Goal: Information Seeking & Learning: Learn about a topic

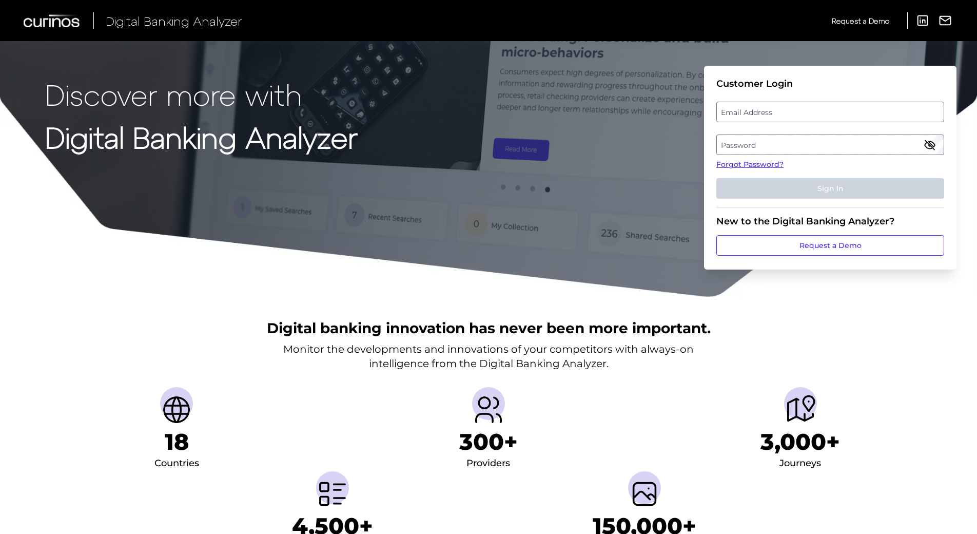
click at [776, 108] on label "Email Address" at bounding box center [830, 112] width 226 height 18
click at [776, 108] on input "email" at bounding box center [831, 112] width 228 height 21
type input "[EMAIL_ADDRESS][DOMAIN_NAME]"
click at [774, 143] on label "Password" at bounding box center [830, 145] width 226 height 18
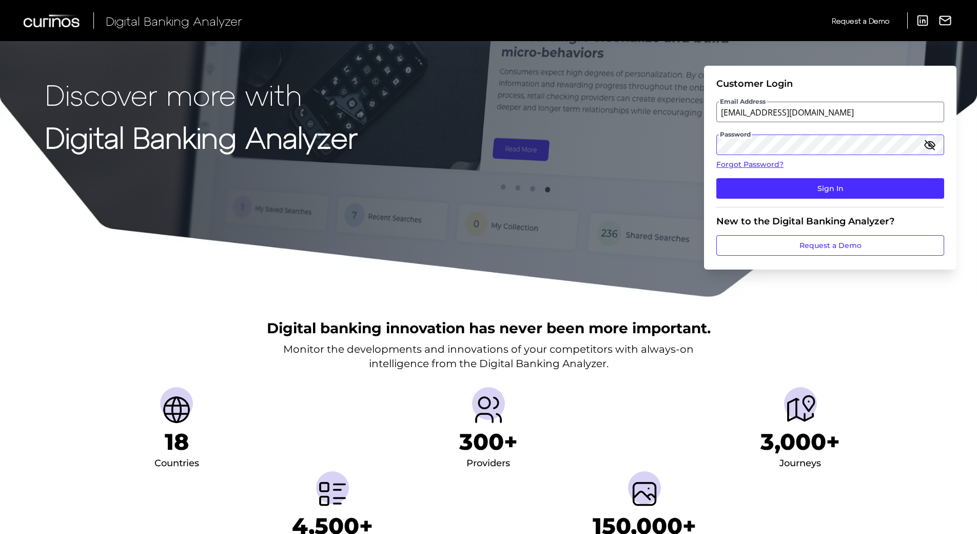
click at [717, 178] on button "Sign In" at bounding box center [831, 188] width 228 height 21
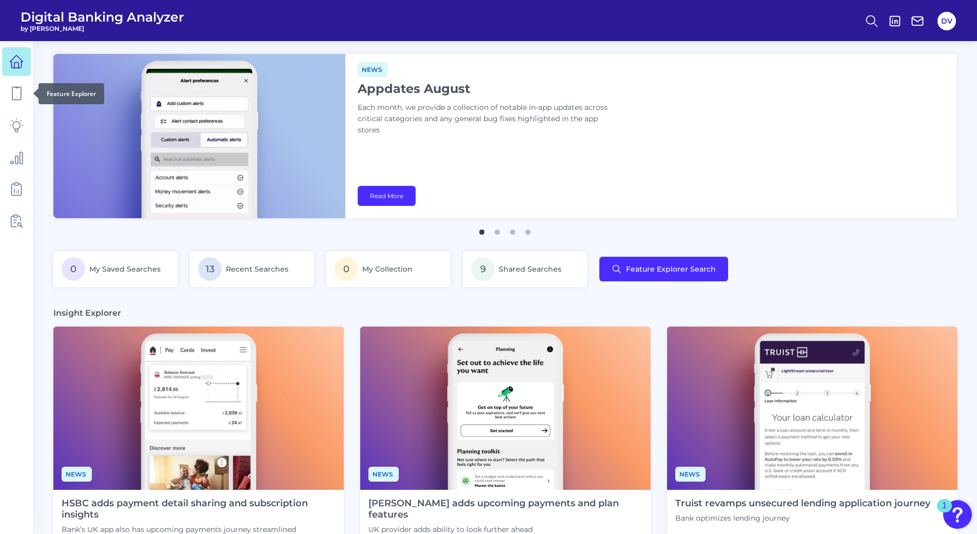
click at [32, 92] on div at bounding box center [33, 93] width 10 height 10
click at [25, 93] on link at bounding box center [16, 93] width 29 height 29
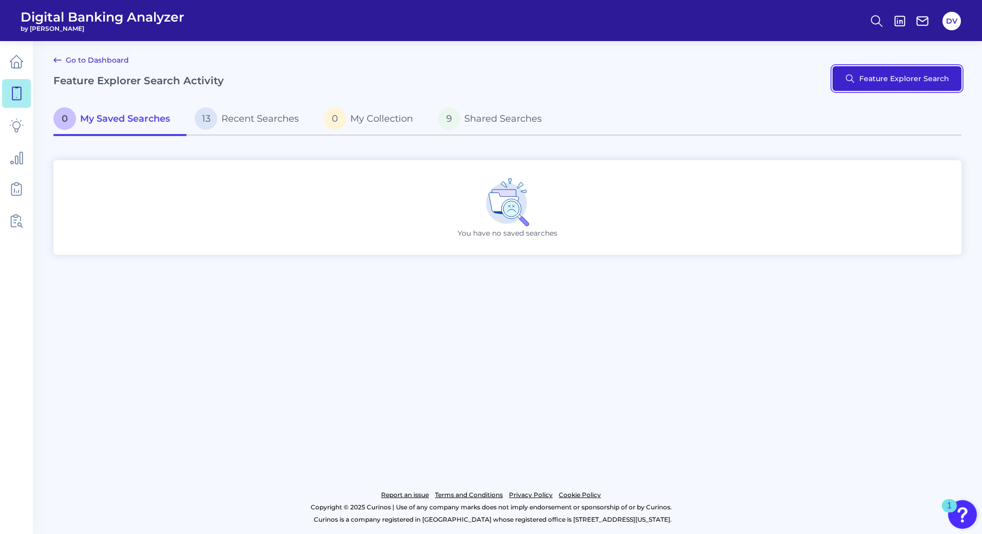
click at [871, 72] on button "Feature Explorer Search" at bounding box center [896, 78] width 129 height 25
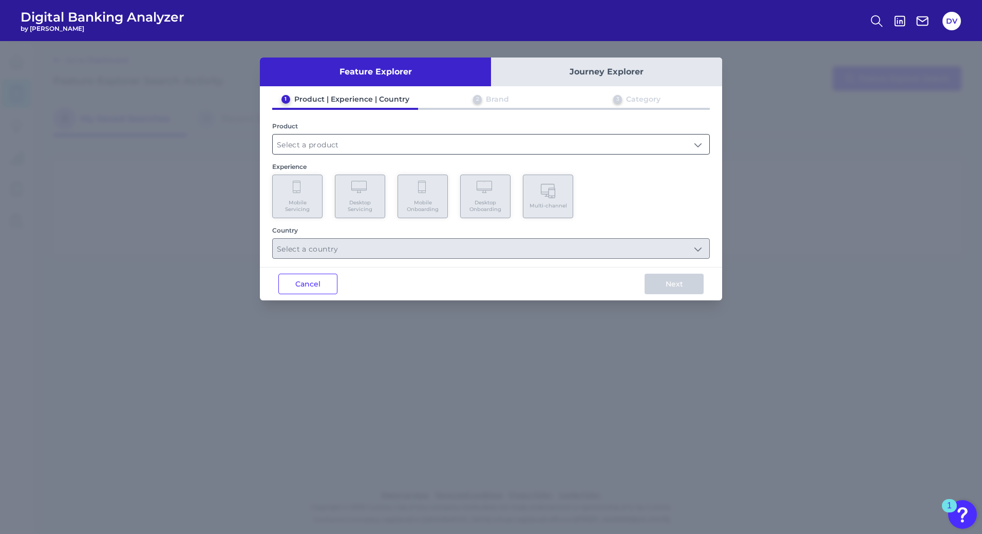
click at [334, 143] on input "text" at bounding box center [491, 145] width 436 height 20
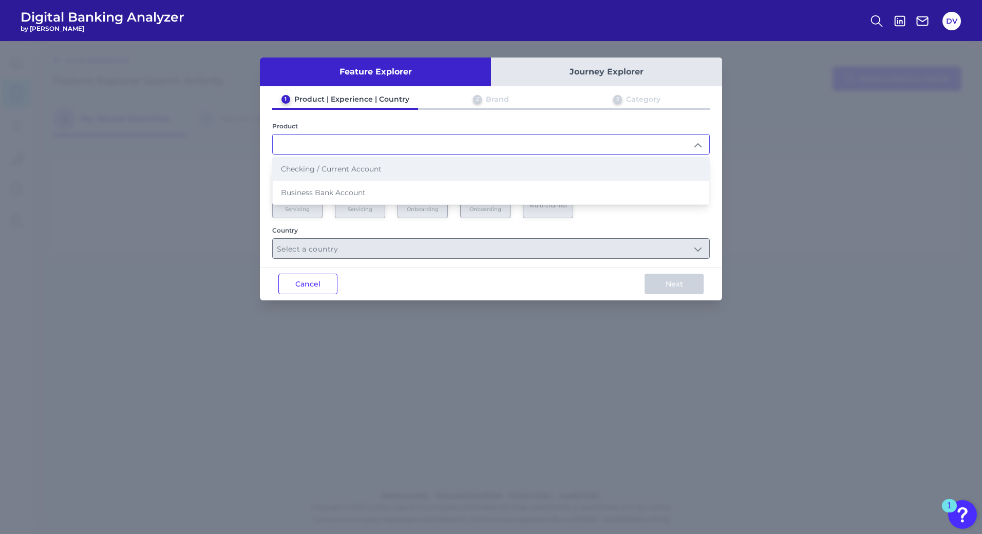
click at [320, 167] on span "Checking / Current Account" at bounding box center [331, 168] width 101 height 9
type input "Checking / Current Account"
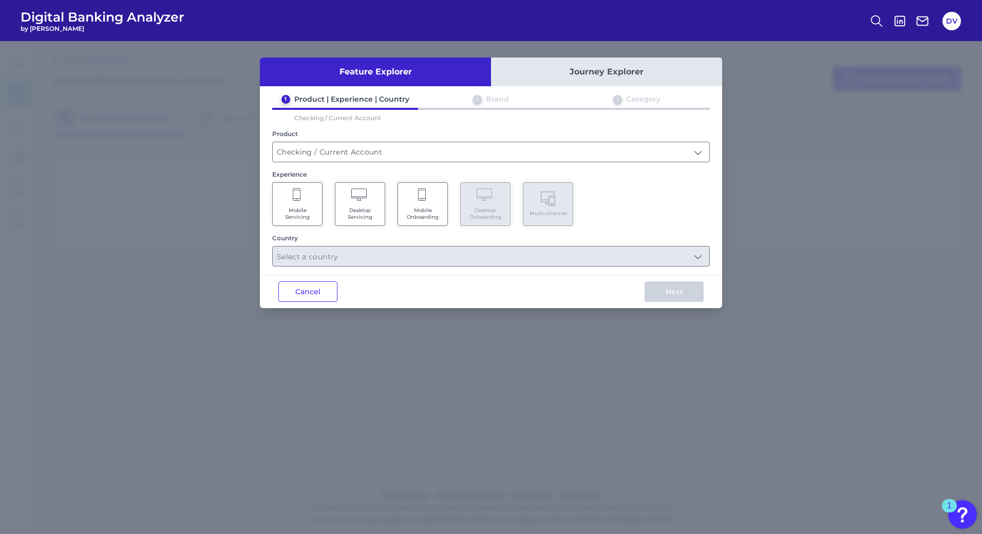
click at [368, 194] on icon at bounding box center [360, 195] width 18 height 14
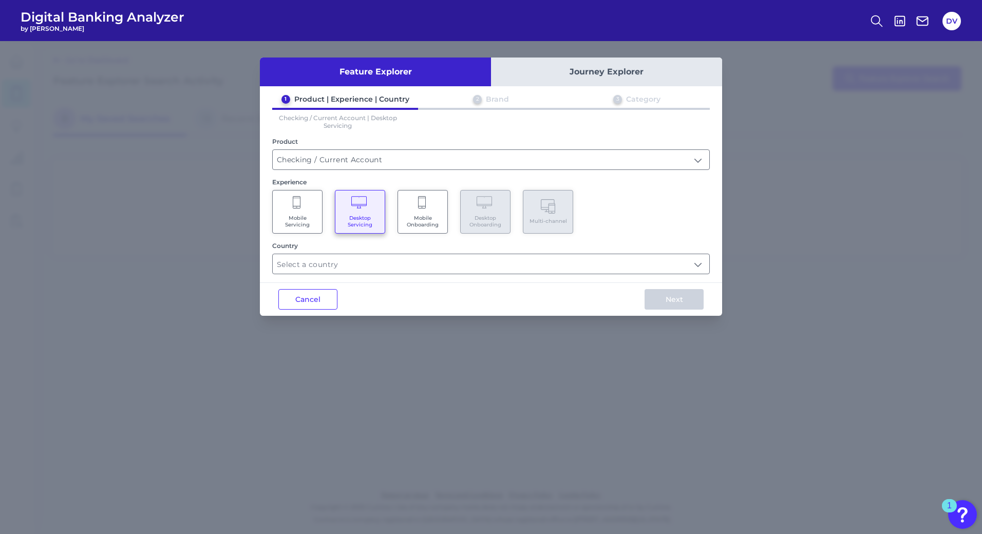
click at [393, 276] on div "Feature Explorer Journey Explorer 1 Product | Experience | Country 2 Brand 3 Ca…" at bounding box center [491, 186] width 462 height 258
click at [405, 265] on input "text" at bounding box center [491, 264] width 436 height 20
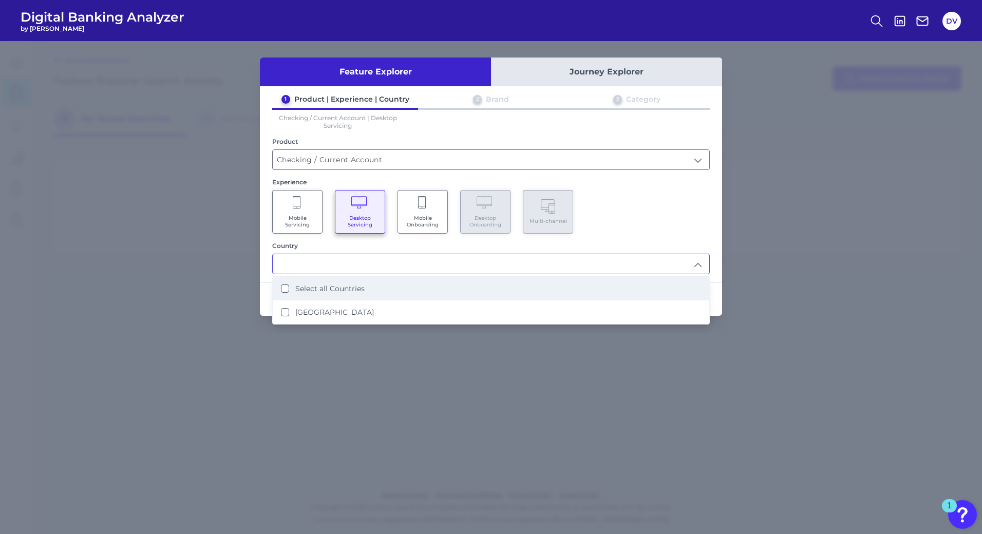
click at [350, 289] on label "Select all Countries" at bounding box center [329, 288] width 69 height 9
type input "Select all Countries"
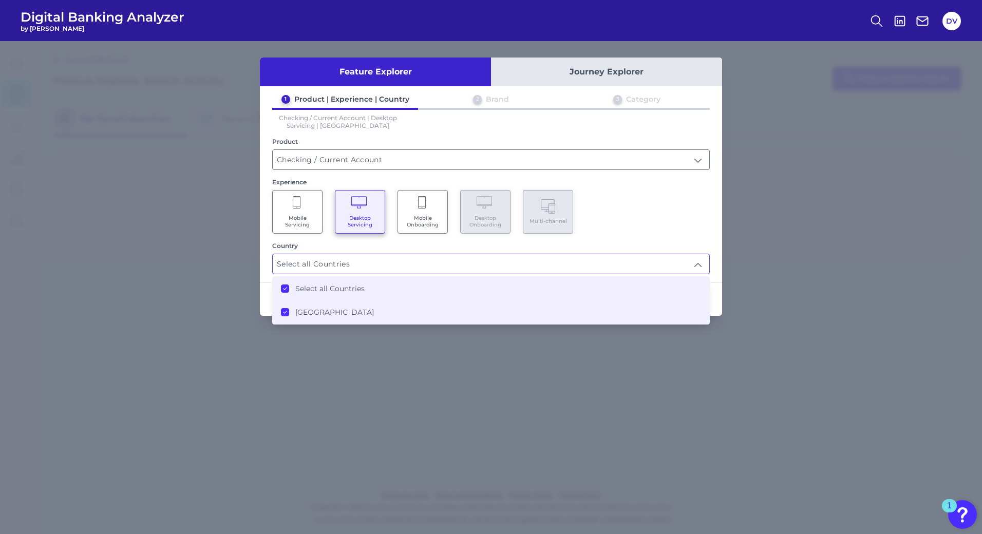
click at [701, 222] on div "Mobile Servicing Desktop Servicing Mobile Onboarding Desktop Onboarding Multi-c…" at bounding box center [490, 212] width 437 height 44
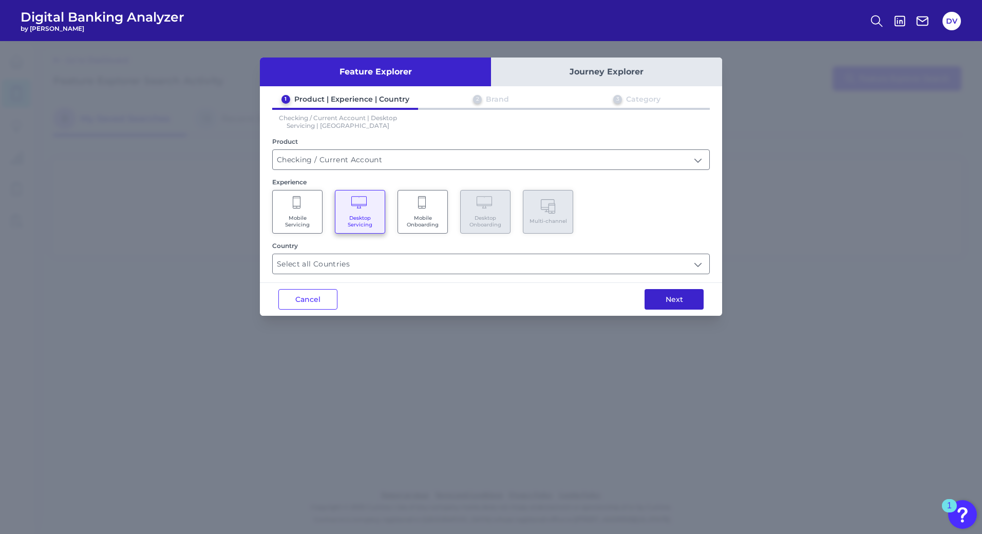
click at [678, 298] on button "Next" at bounding box center [673, 299] width 59 height 21
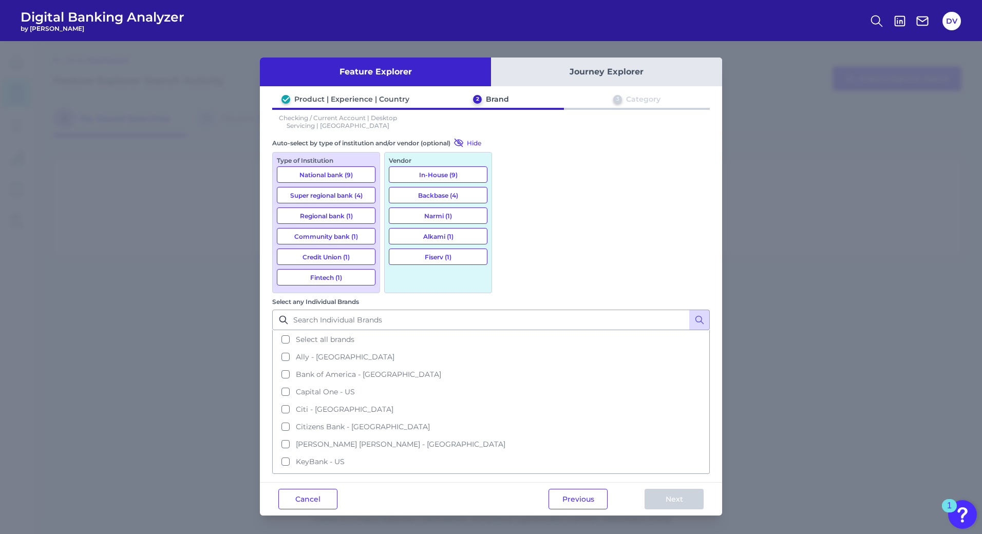
click at [454, 197] on button "Backbase (4)" at bounding box center [438, 195] width 99 height 16
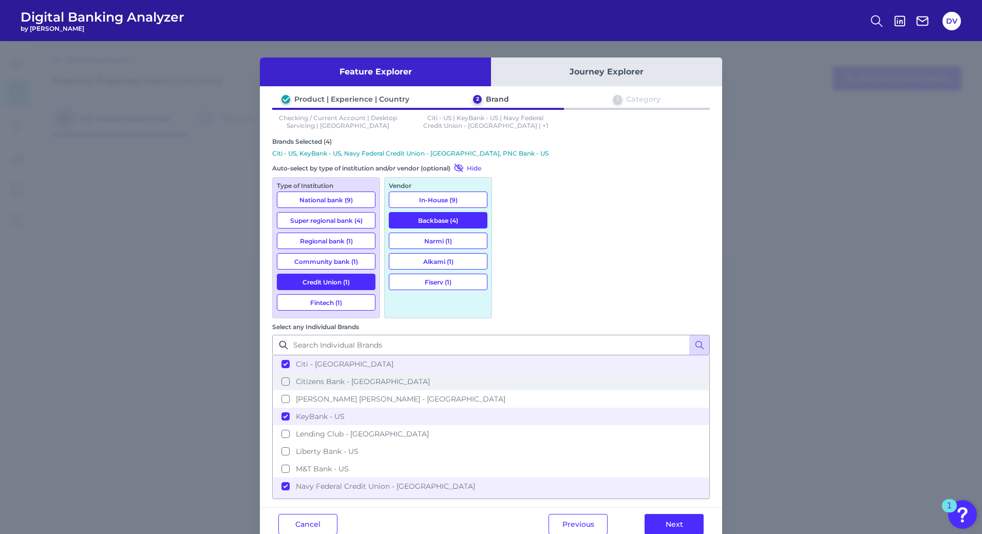
scroll to position [70, 0]
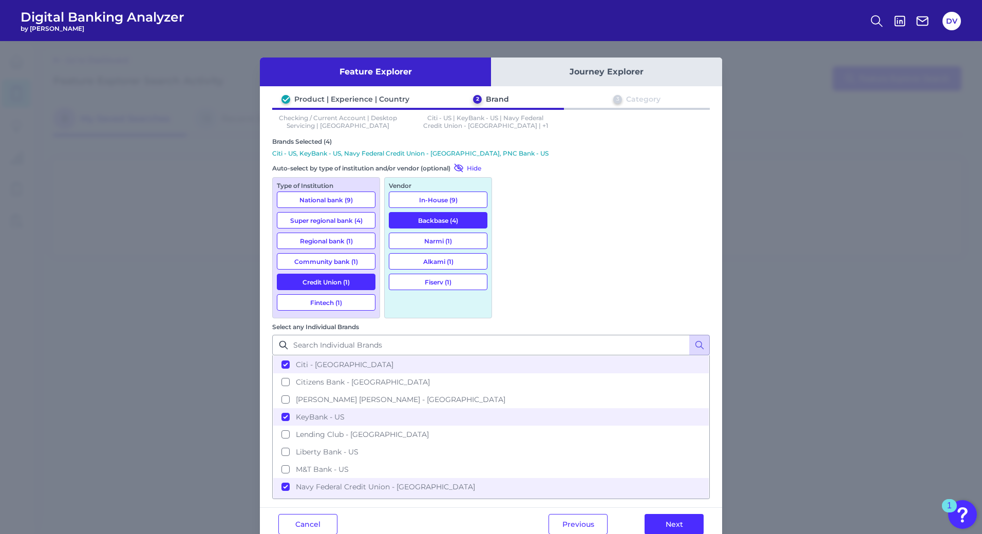
click at [131, 225] on div "Feature Explorer Journey Explorer Product | Experience | Country 2 Brand 3 Cate…" at bounding box center [491, 287] width 982 height 493
click at [583, 335] on input "Select any Individual Brands" at bounding box center [490, 345] width 437 height 21
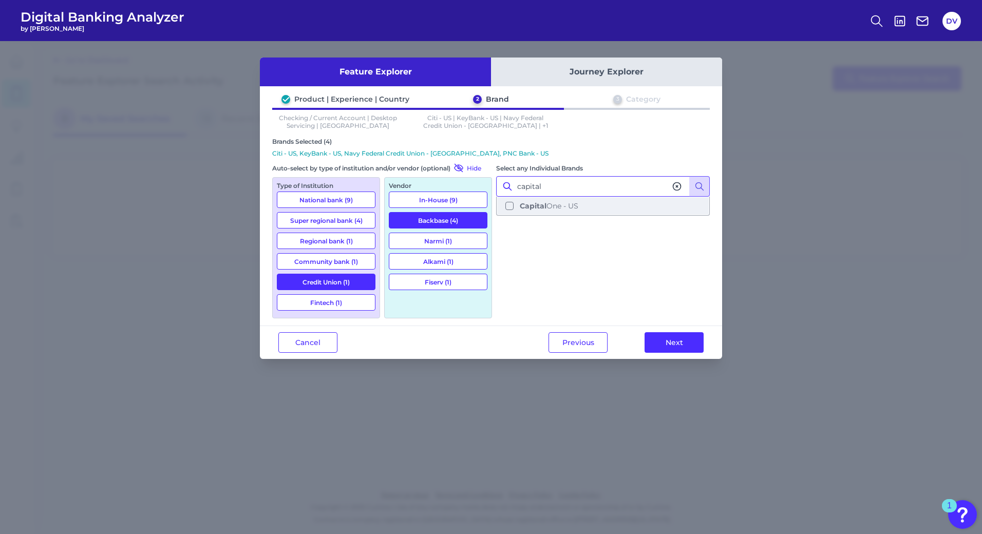
click at [509, 207] on button "Capital One - US" at bounding box center [603, 205] width 212 height 17
type input "capital"
click at [450, 219] on button "Backbase (4)" at bounding box center [438, 220] width 99 height 16
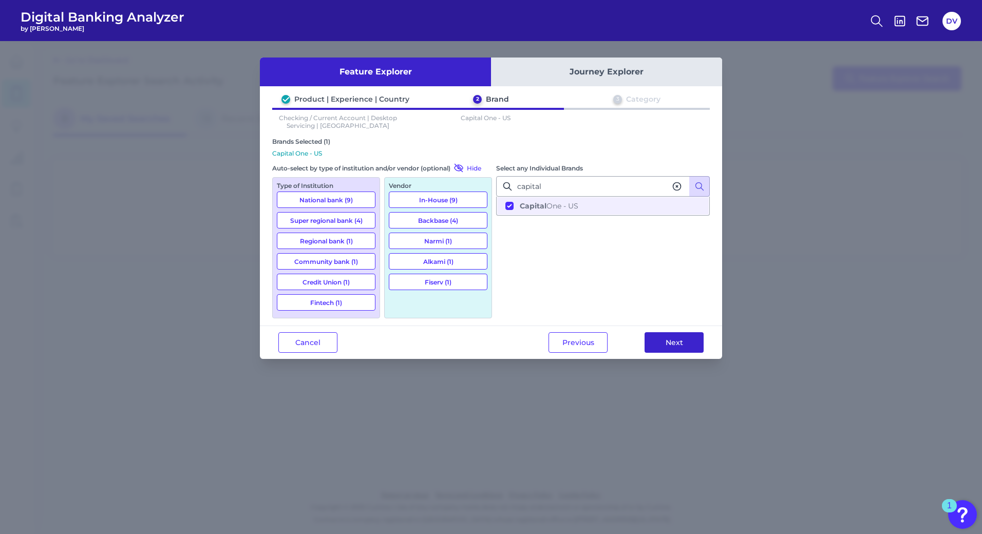
click at [686, 341] on button "Next" at bounding box center [673, 342] width 59 height 21
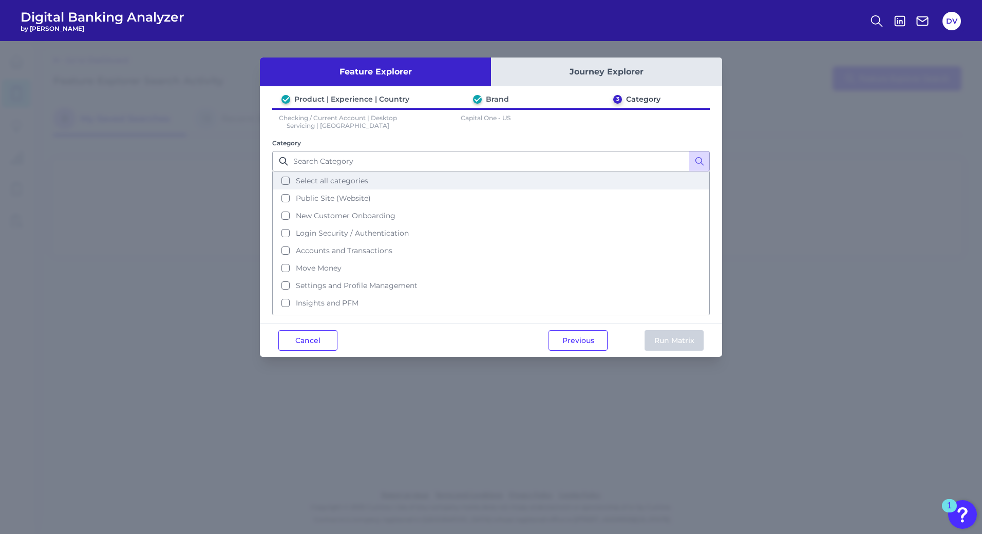
click at [292, 183] on button "Select all categories" at bounding box center [490, 180] width 435 height 17
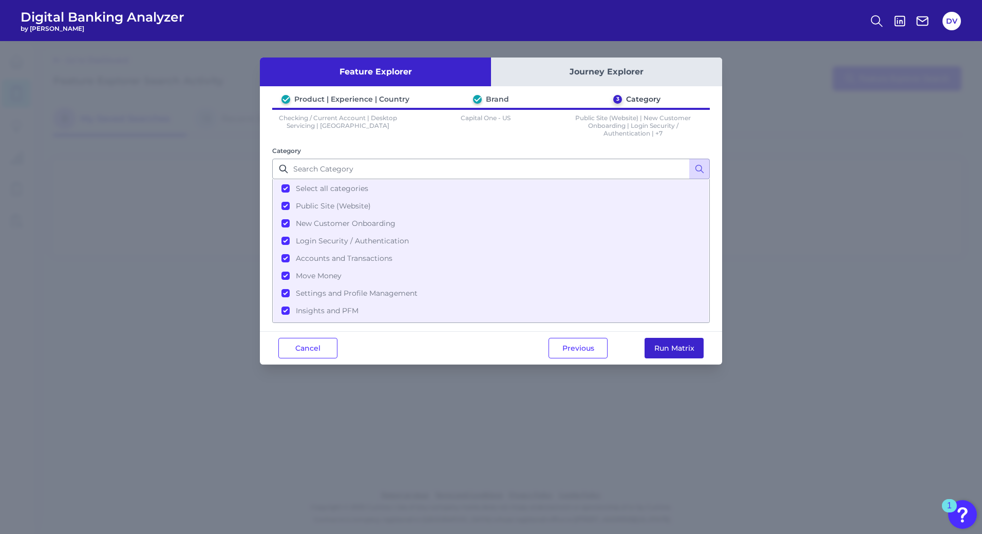
click at [693, 351] on button "Run Matrix" at bounding box center [673, 348] width 59 height 21
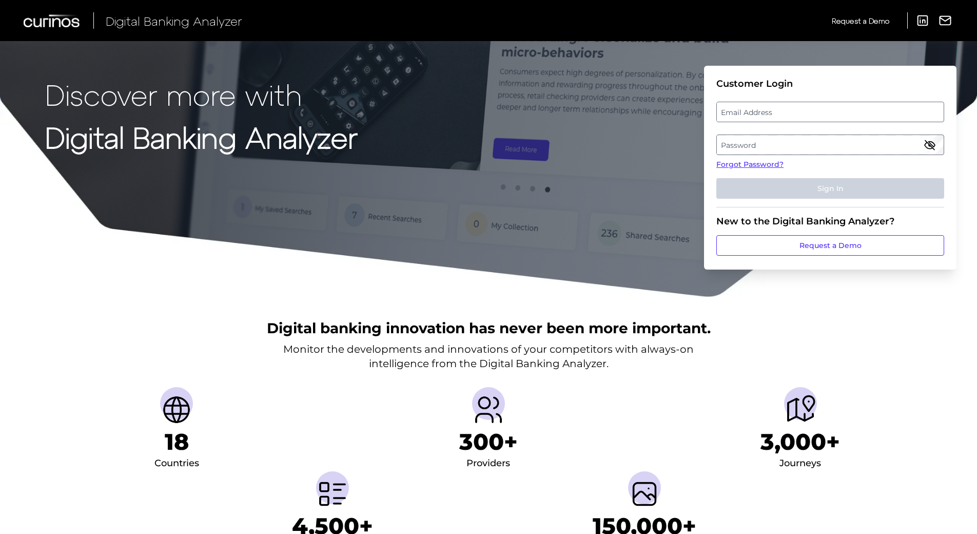
click at [755, 114] on label "Email Address" at bounding box center [830, 112] width 226 height 18
click at [755, 114] on input "email" at bounding box center [831, 112] width 228 height 21
click at [755, 114] on input "dvegaq" at bounding box center [831, 112] width 228 height 21
type input "[EMAIL_ADDRESS][DOMAIN_NAME]"
click at [768, 143] on label "Password" at bounding box center [830, 145] width 226 height 18
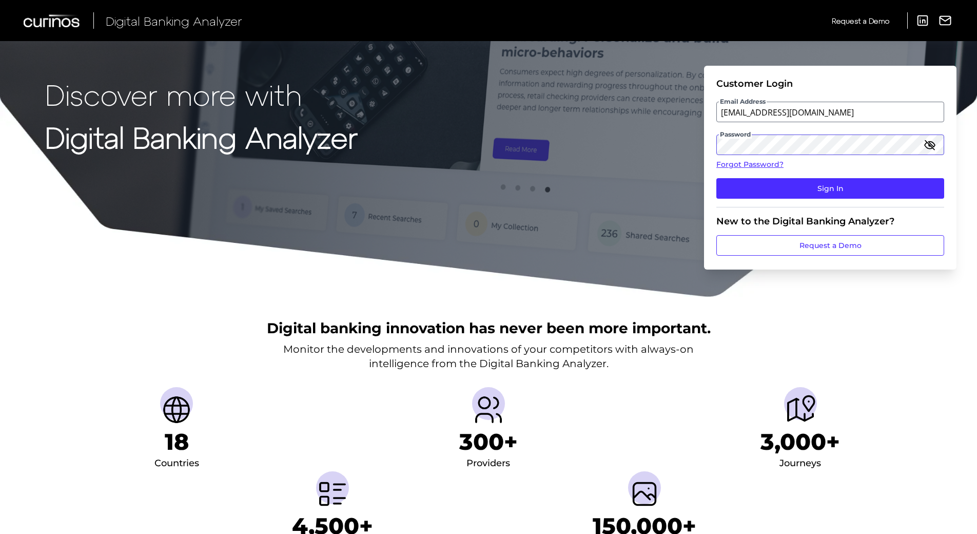
click at [717, 178] on button "Sign In" at bounding box center [831, 188] width 228 height 21
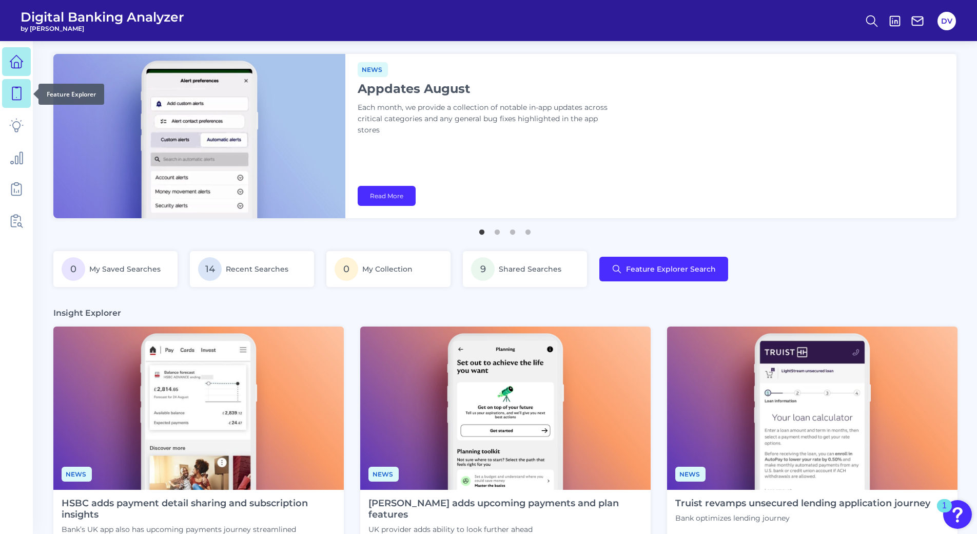
click at [20, 91] on icon at bounding box center [16, 93] width 14 height 14
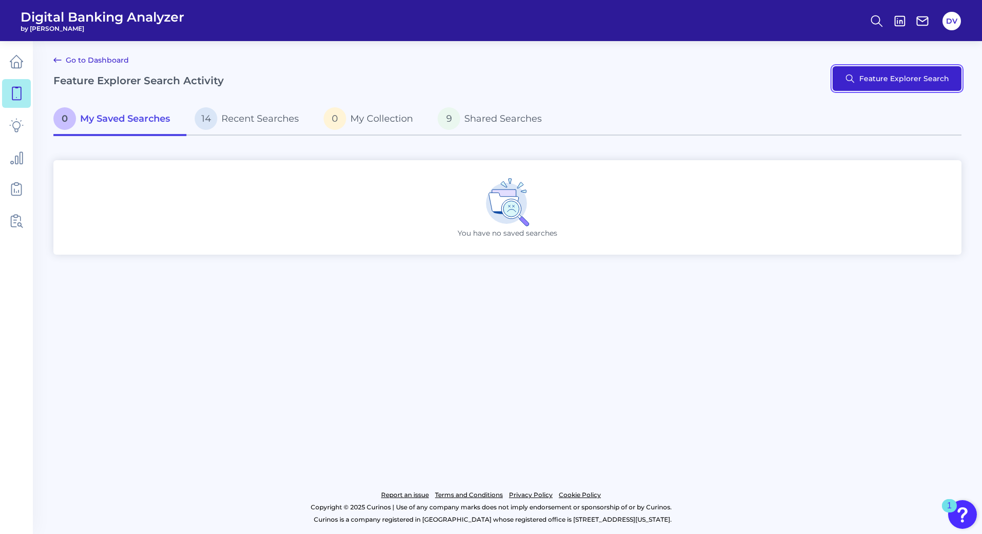
click at [890, 76] on button "Feature Explorer Search" at bounding box center [896, 78] width 129 height 25
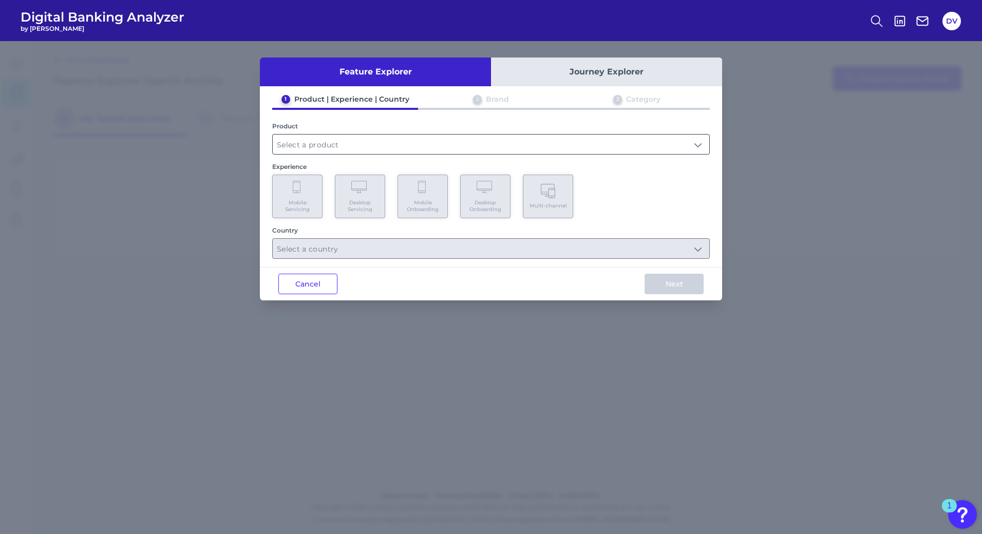
click at [358, 137] on input "text" at bounding box center [491, 145] width 436 height 20
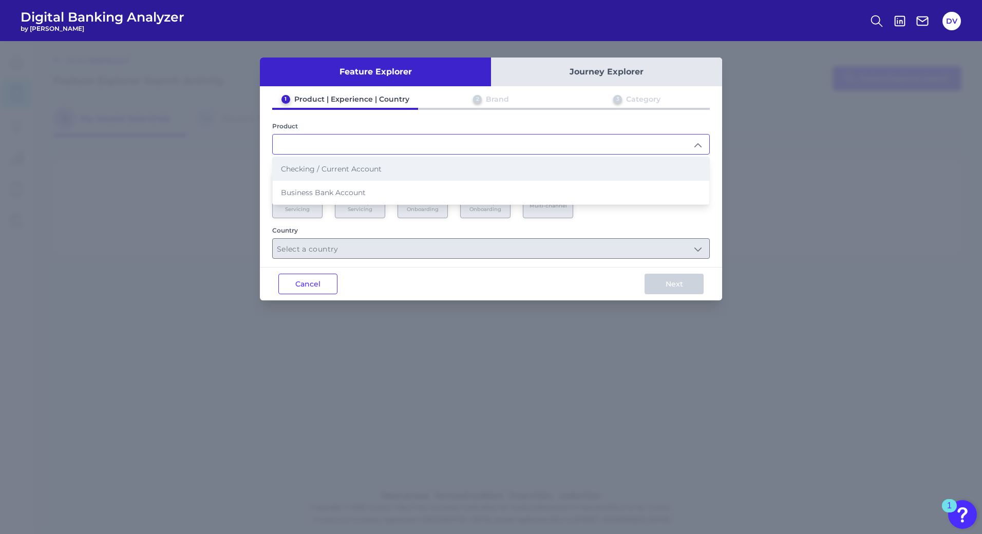
click at [322, 170] on span "Checking / Current Account" at bounding box center [331, 168] width 101 height 9
type input "Checking / Current Account"
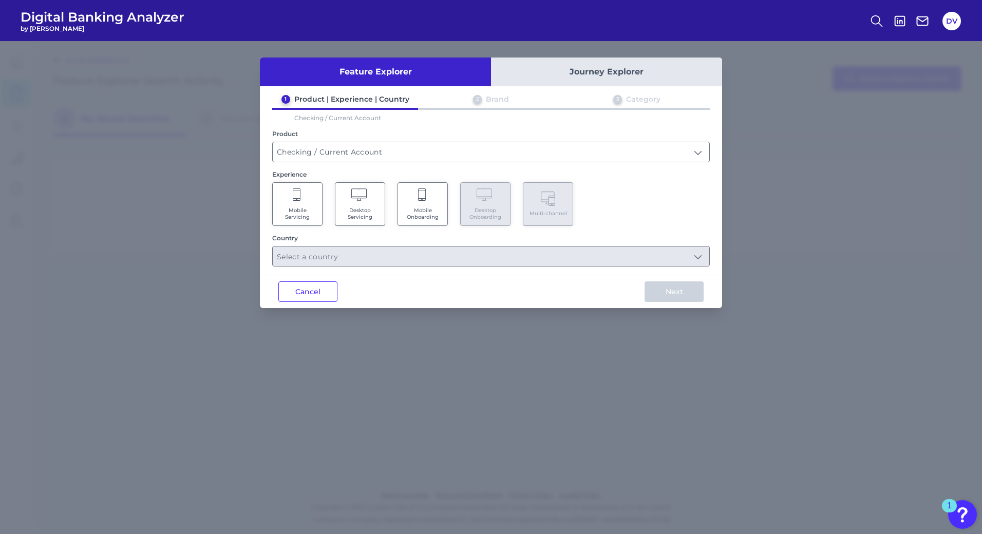
click at [360, 201] on icon at bounding box center [360, 195] width 18 height 14
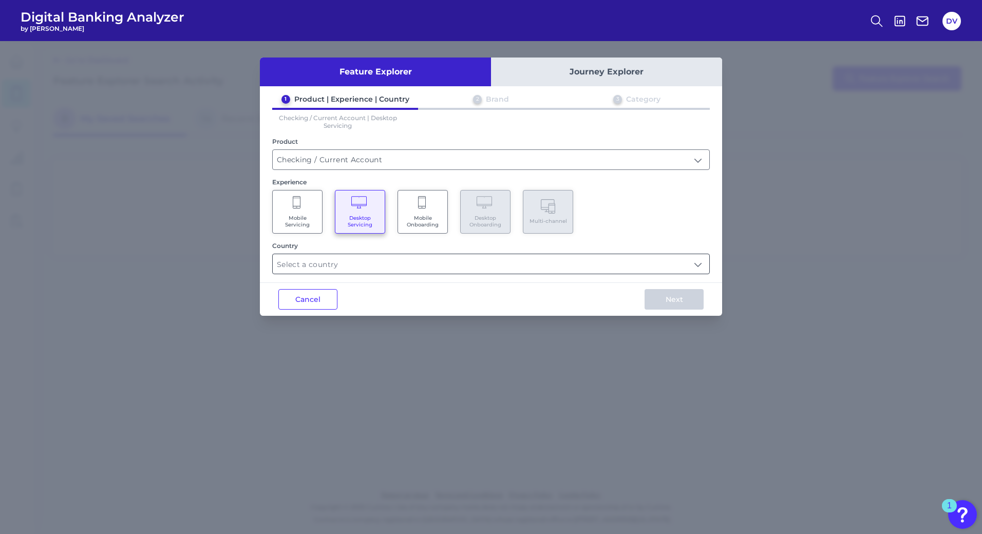
click at [347, 270] on input "text" at bounding box center [491, 264] width 436 height 20
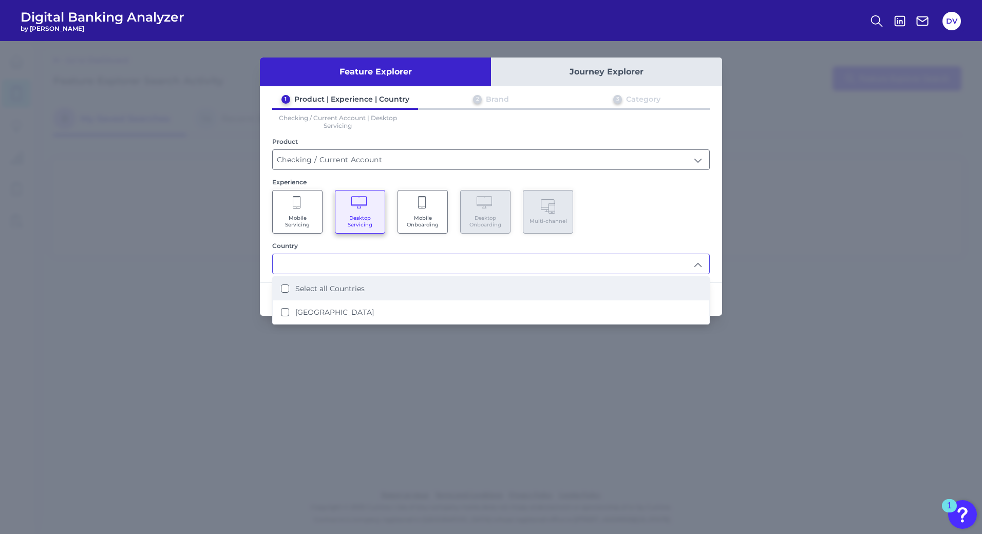
click at [323, 284] on label "Select all Countries" at bounding box center [329, 288] width 69 height 9
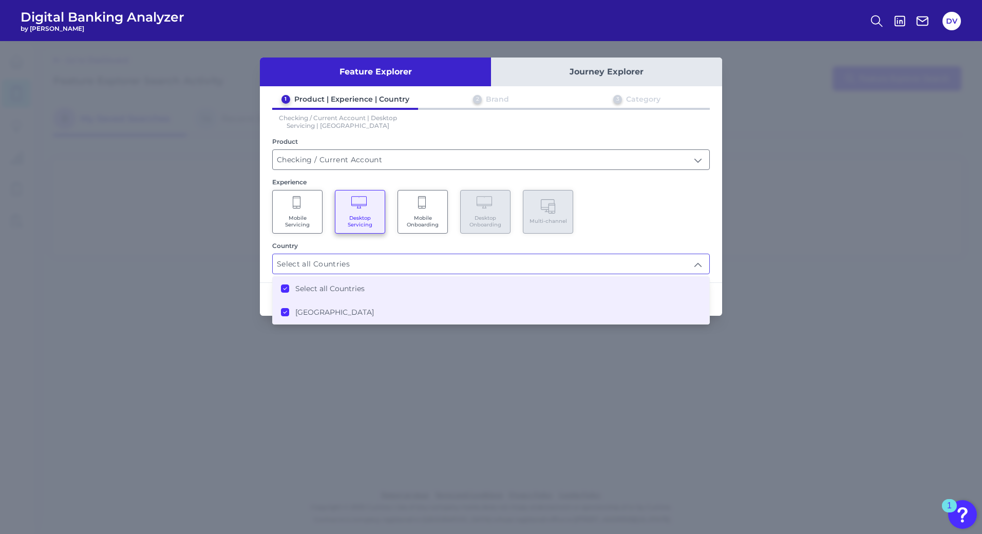
type input "Select all Countries"
click at [653, 217] on div "Mobile Servicing Desktop Servicing Mobile Onboarding Desktop Onboarding Multi-c…" at bounding box center [490, 212] width 437 height 44
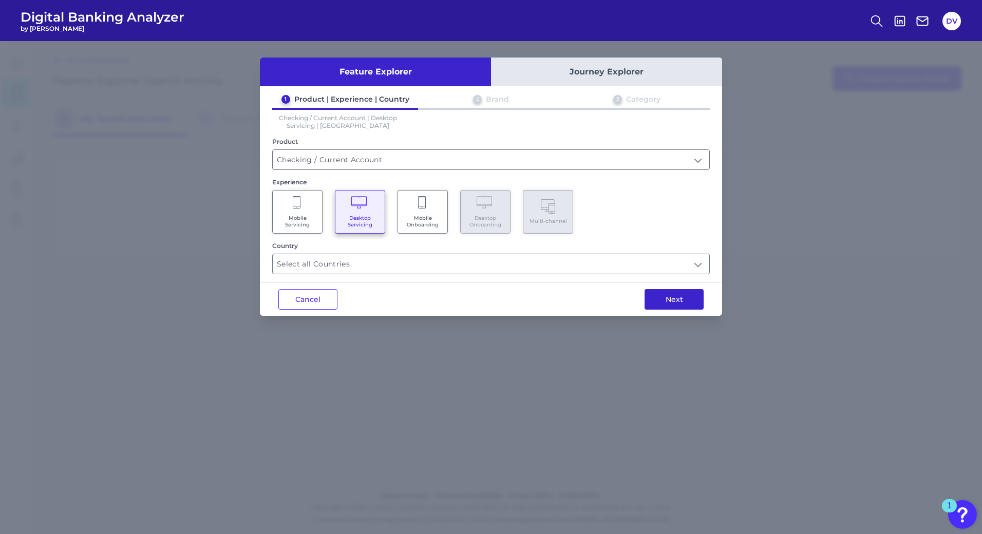
click at [669, 296] on button "Next" at bounding box center [673, 299] width 59 height 21
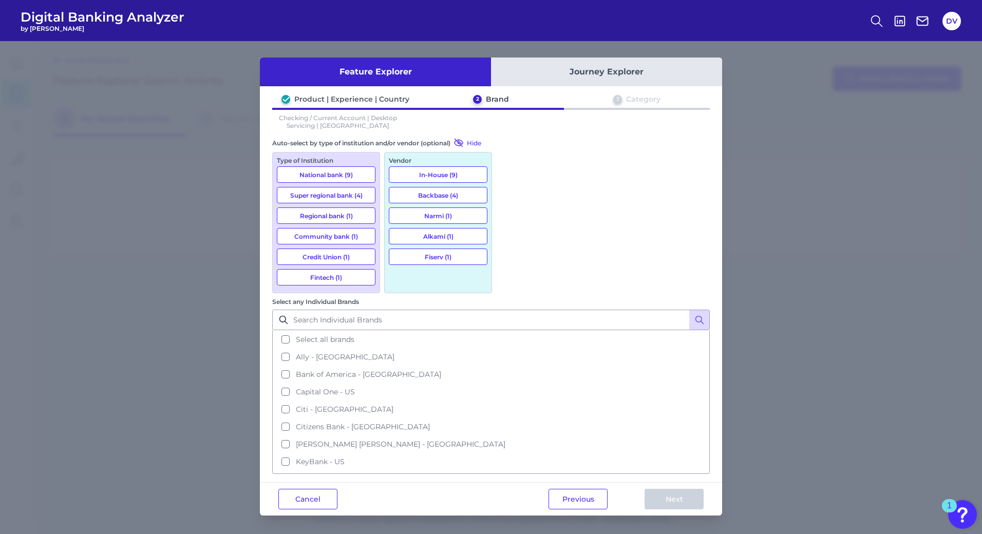
click at [449, 197] on button "Backbase (4)" at bounding box center [438, 195] width 99 height 16
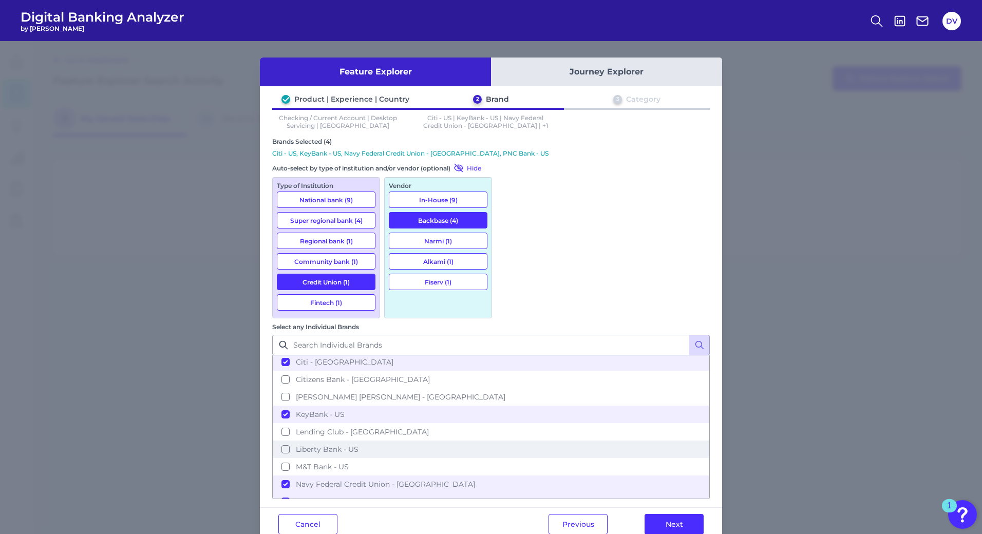
scroll to position [72, 0]
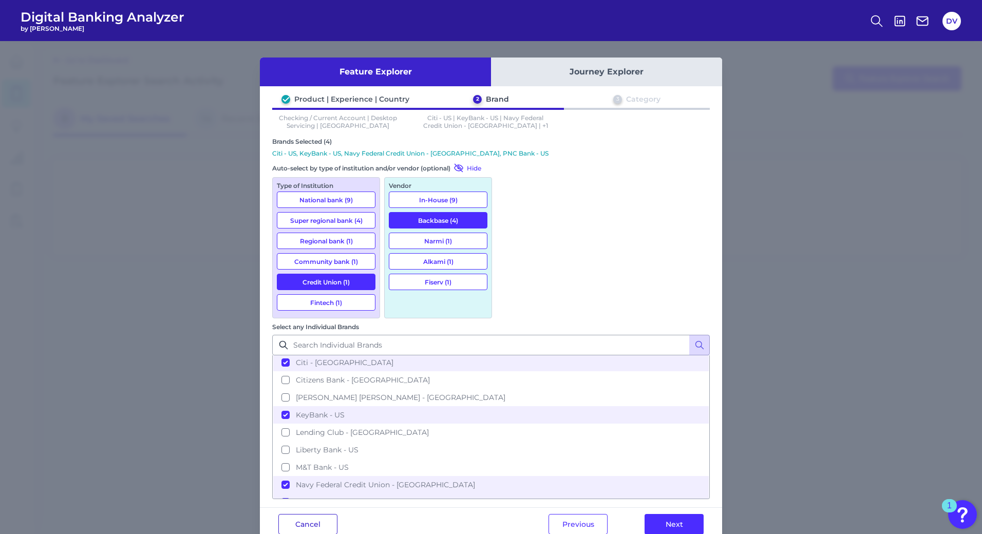
click at [296, 514] on button "Cancel" at bounding box center [307, 524] width 59 height 21
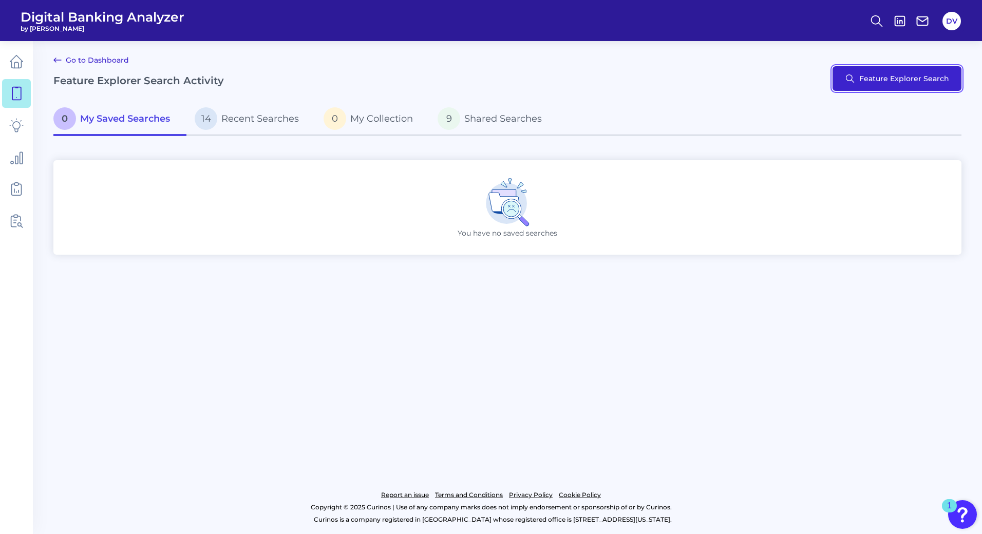
click at [872, 85] on button "Feature Explorer Search" at bounding box center [896, 78] width 129 height 25
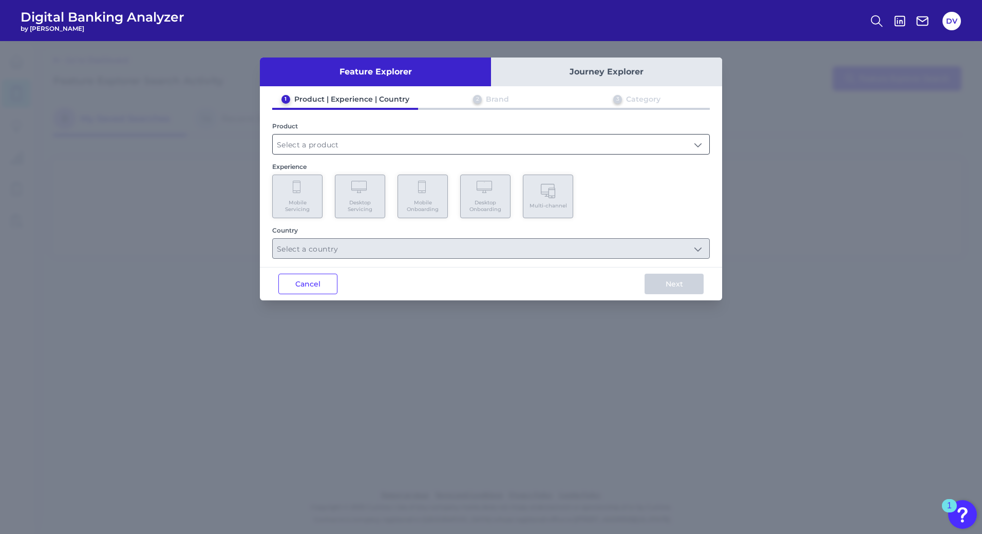
click at [342, 146] on input "text" at bounding box center [491, 145] width 436 height 20
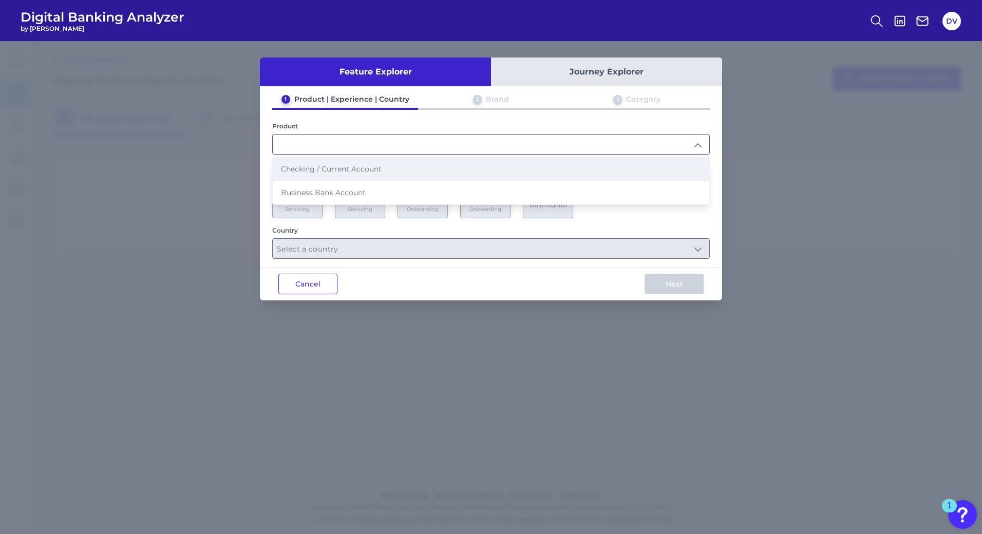
click at [323, 168] on span "Checking / Current Account" at bounding box center [331, 168] width 101 height 9
type input "Checking / Current Account"
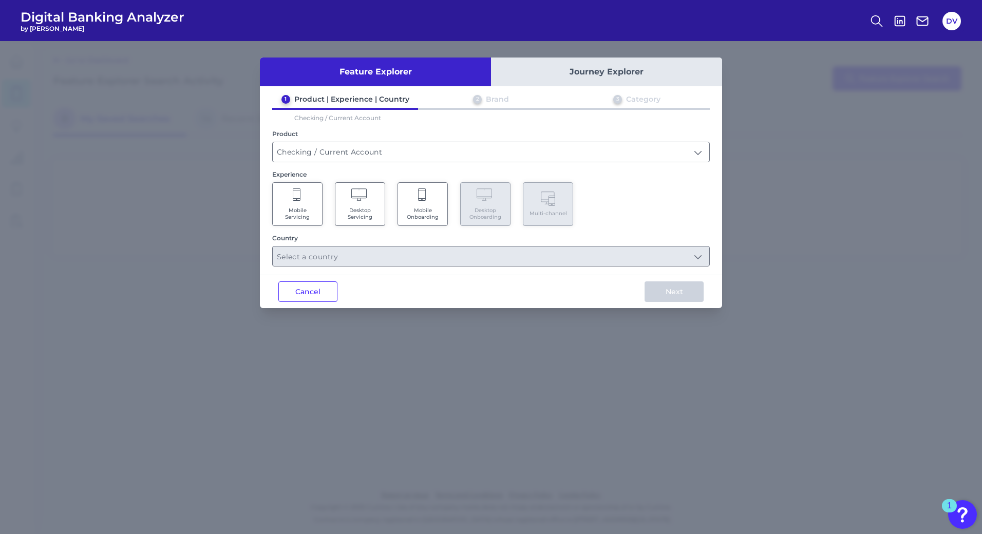
click at [300, 208] on span "Mobile Servicing" at bounding box center [297, 213] width 39 height 13
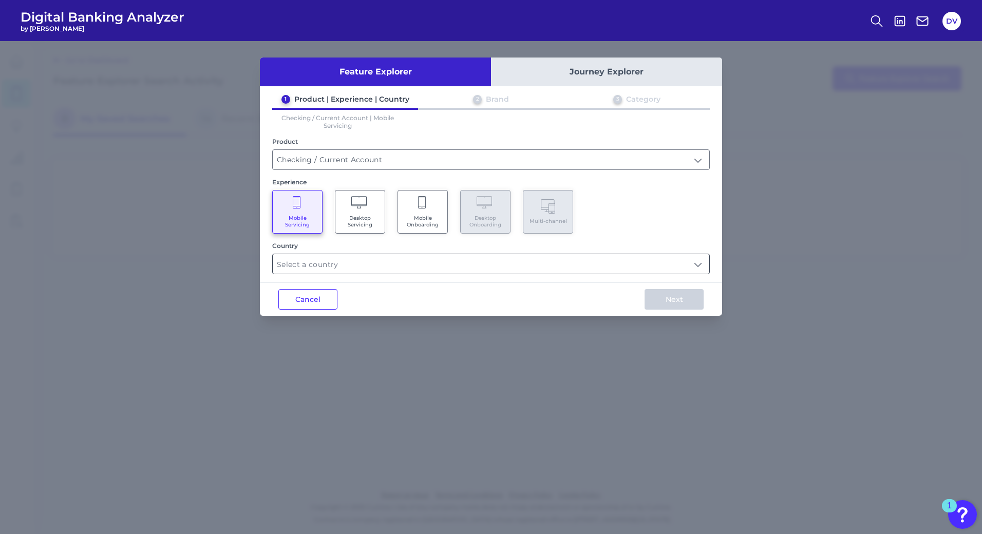
click at [405, 262] on input "text" at bounding box center [491, 264] width 436 height 20
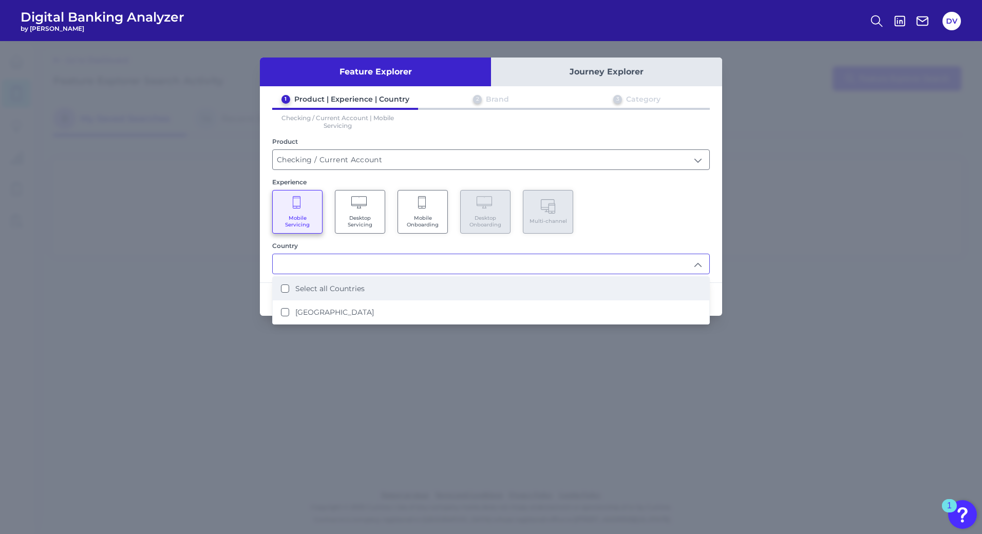
click at [392, 284] on li "Select all Countries" at bounding box center [491, 289] width 436 height 24
type input "Select all Countries"
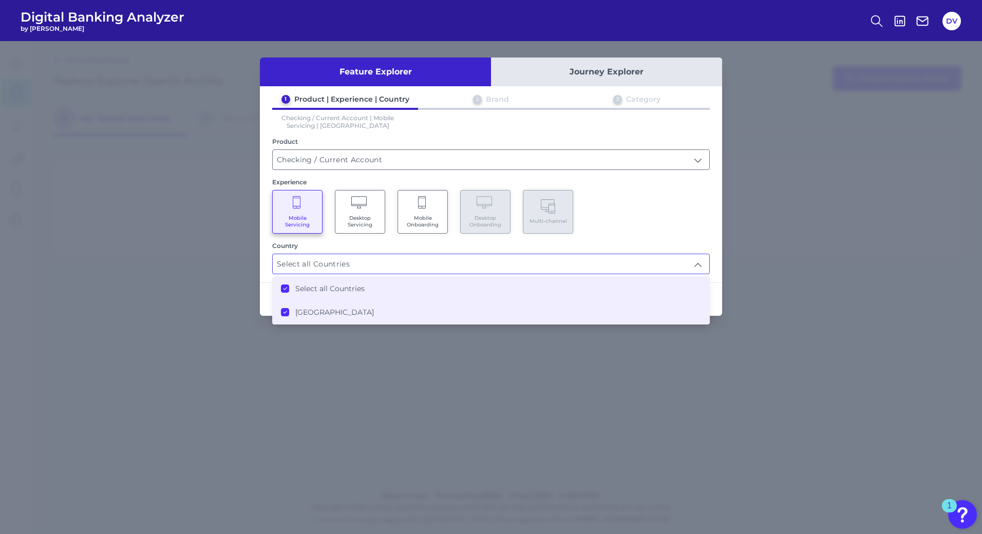
click at [653, 238] on div "1 Product | Experience | Country 2 Brand 3 Category Checking / Current Account …" at bounding box center [491, 184] width 462 height 180
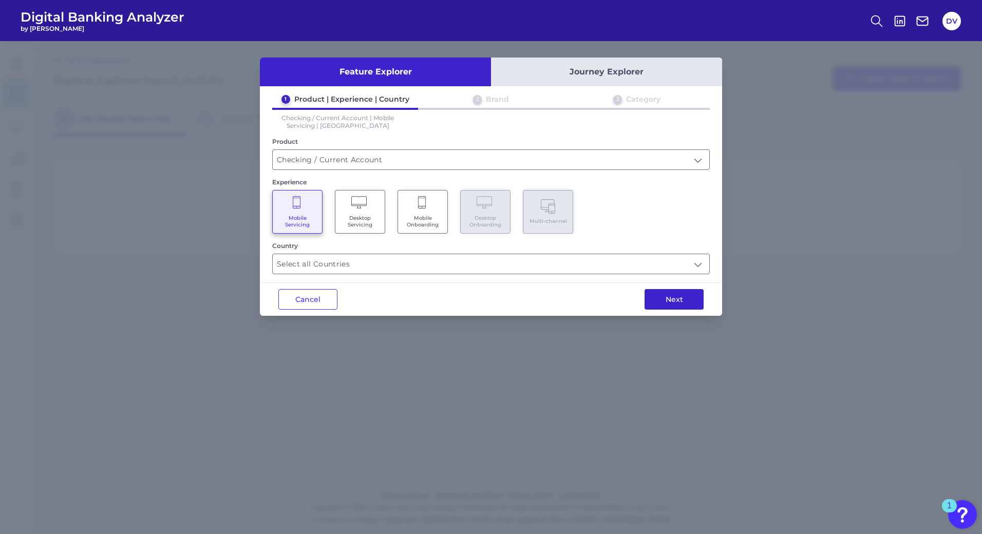
click at [671, 305] on button "Next" at bounding box center [673, 299] width 59 height 21
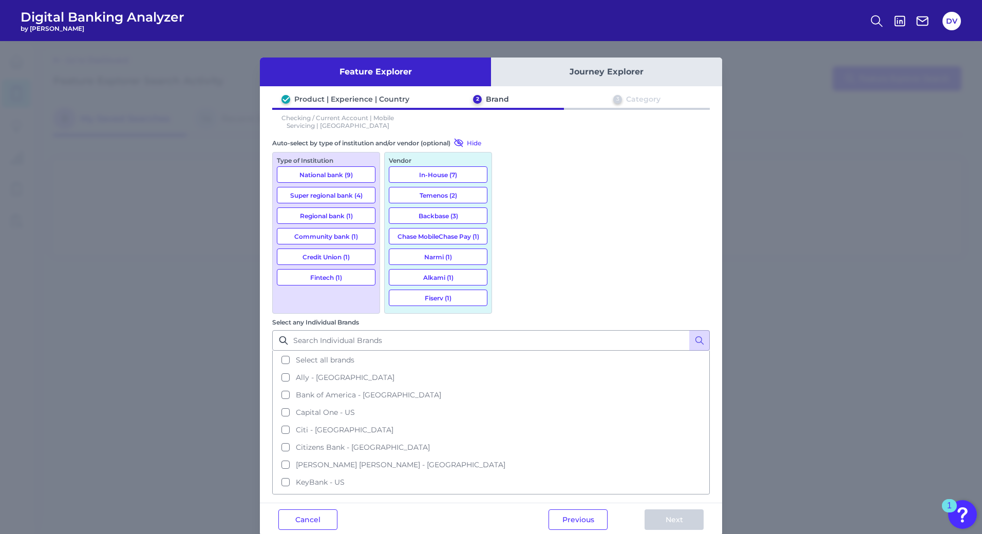
click at [452, 220] on button "Backbase (3)" at bounding box center [438, 215] width 99 height 16
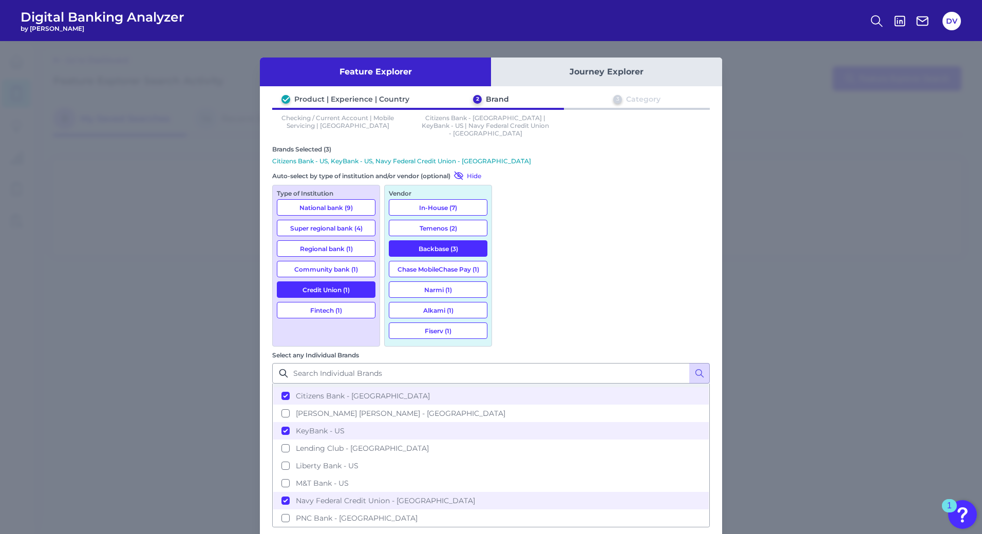
scroll to position [85, 0]
click at [512, 387] on button "Citizens Bank - [GEOGRAPHIC_DATA]" at bounding box center [490, 395] width 435 height 17
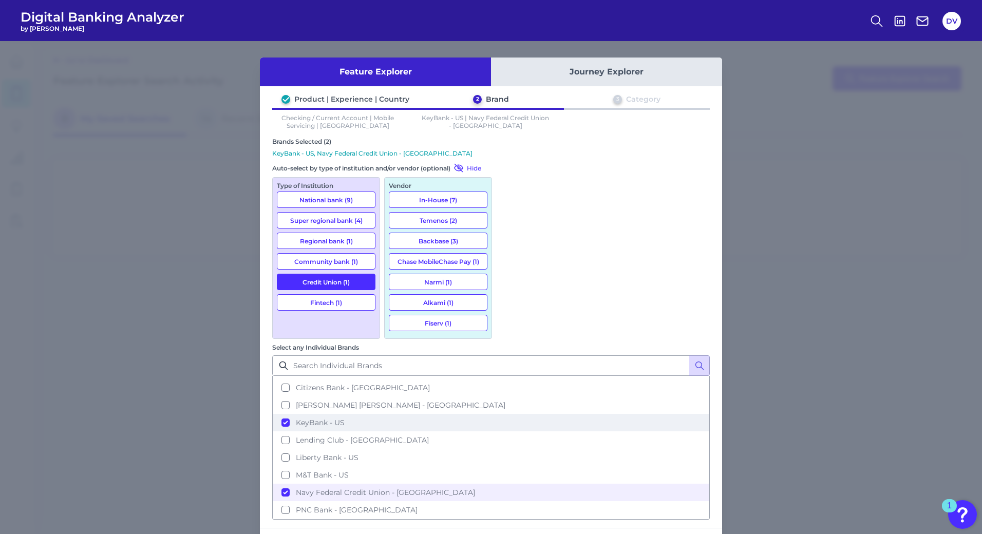
click at [511, 414] on button "KeyBank - US" at bounding box center [490, 422] width 435 height 17
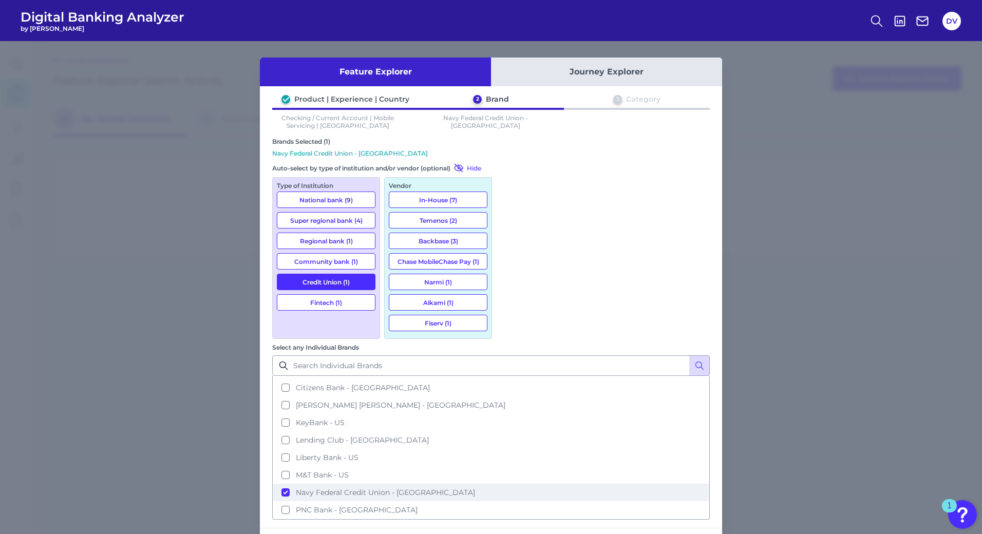
click at [508, 484] on button "Navy Federal Credit Union - [GEOGRAPHIC_DATA]" at bounding box center [490, 492] width 435 height 17
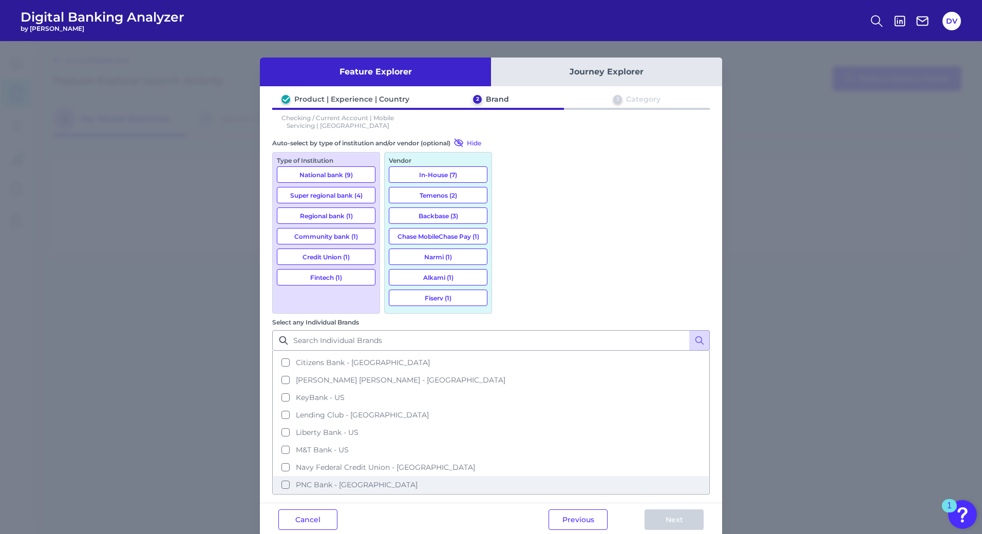
click at [510, 476] on button "PNC Bank - [GEOGRAPHIC_DATA]" at bounding box center [490, 484] width 435 height 17
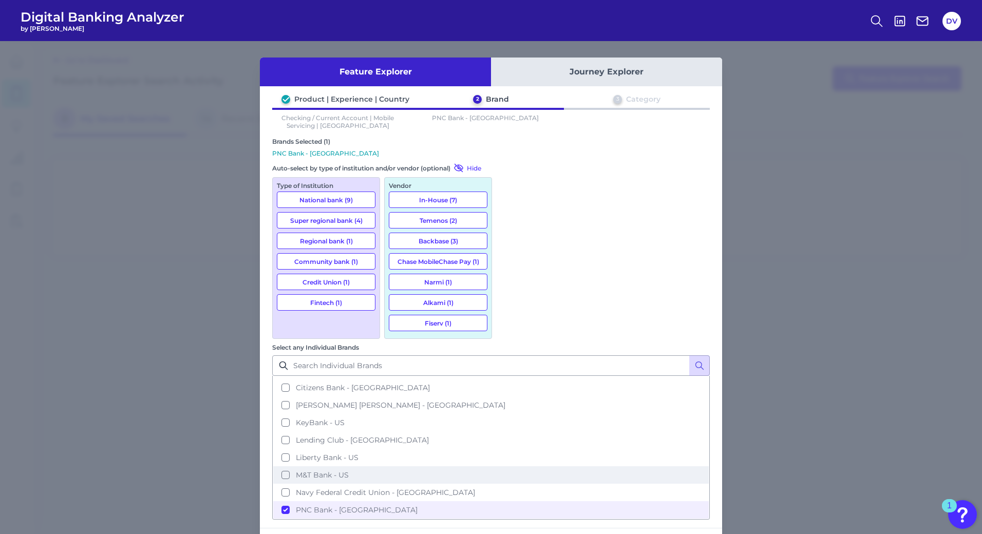
scroll to position [172, 0]
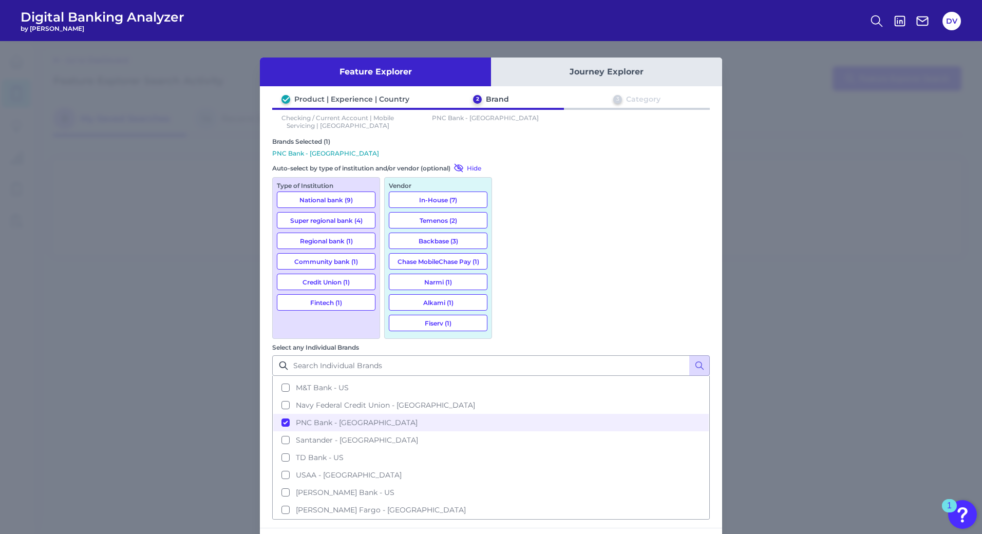
click at [462, 202] on button "In-House (7)" at bounding box center [438, 199] width 99 height 16
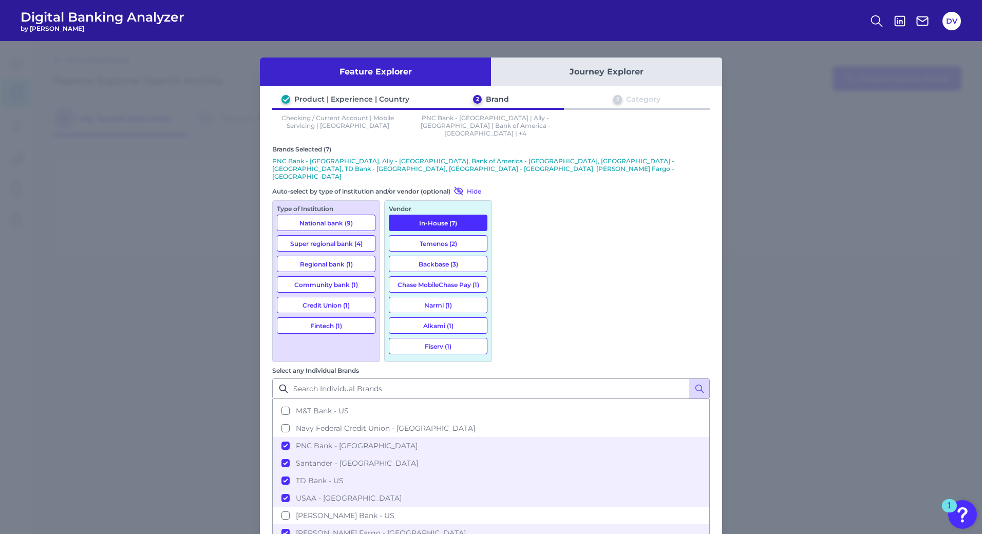
click at [462, 215] on button "In-House (7)" at bounding box center [438, 223] width 99 height 16
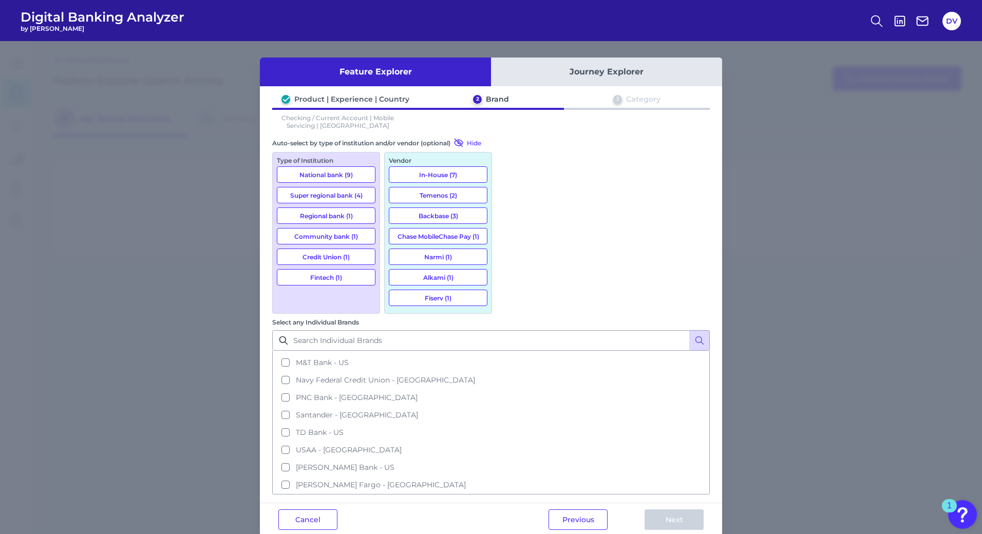
click at [440, 199] on button "Temenos (2)" at bounding box center [438, 195] width 99 height 16
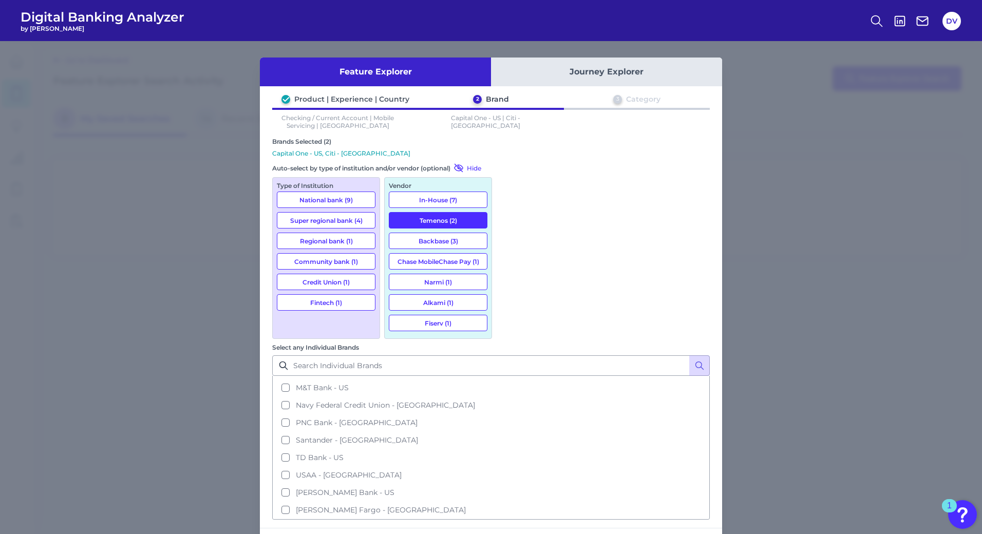
click at [443, 236] on button "Backbase (3)" at bounding box center [438, 241] width 99 height 16
